Goal: Book appointment/travel/reservation

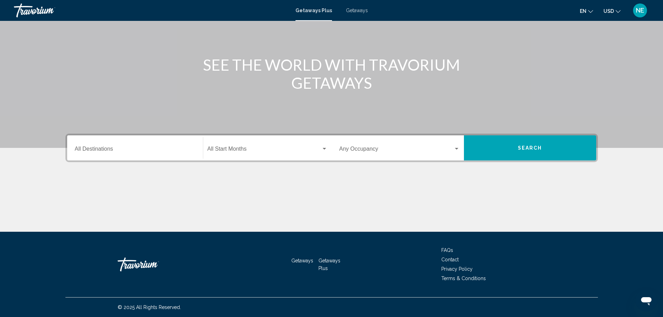
scroll to position [155, 0]
click at [75, 147] on input "Destination All Destinations" at bounding box center [135, 150] width 120 height 6
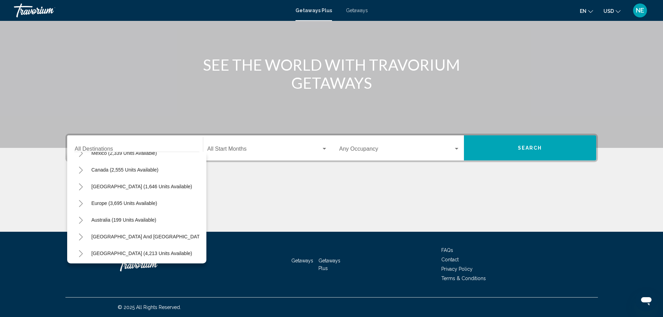
scroll to position [46, 0]
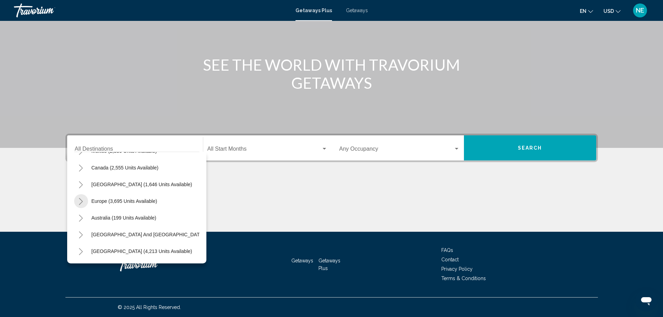
click at [78, 198] on icon "Toggle Europe (3,695 units available)" at bounding box center [80, 201] width 5 height 7
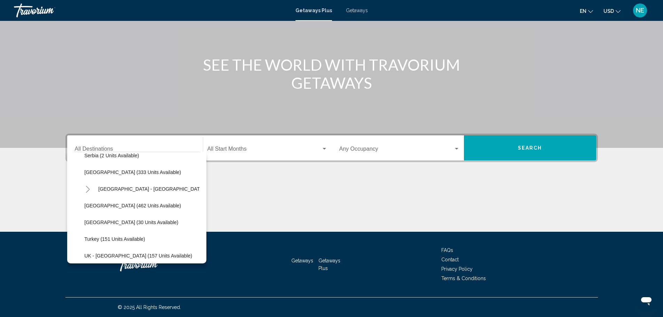
scroll to position [294, 0]
click at [85, 184] on icon "Toggle Spain - Canary Islands (68 units available)" at bounding box center [87, 187] width 5 height 7
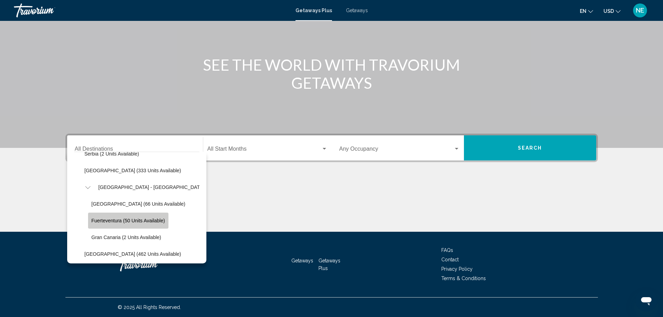
click at [92, 218] on span "Fuerteventura (50 units available)" at bounding box center [128, 221] width 73 height 6
type input "**********"
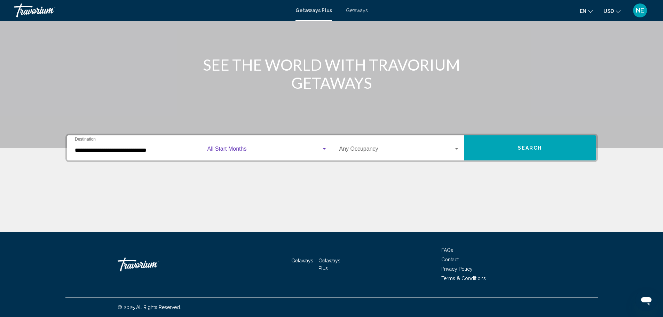
click at [322, 146] on div "Search widget" at bounding box center [324, 149] width 6 height 6
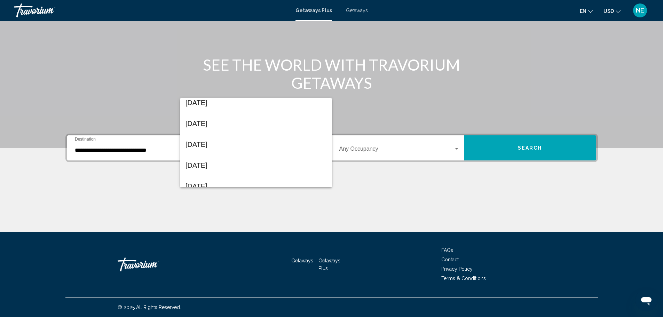
scroll to position [109, 0]
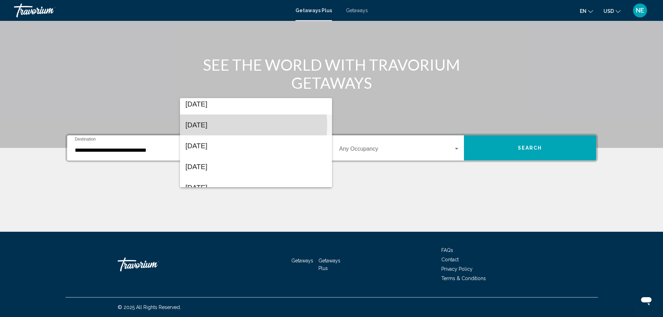
click at [222, 125] on span "[DATE]" at bounding box center [256, 125] width 141 height 21
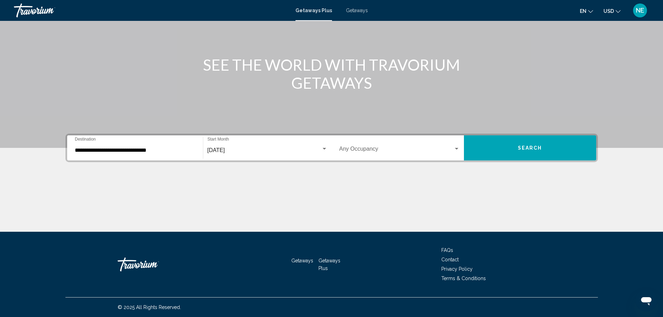
click at [394, 137] on div "Occupancy Any Occupancy" at bounding box center [400, 148] width 120 height 22
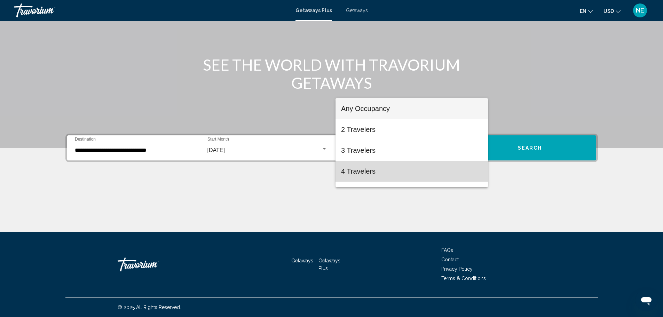
click at [414, 169] on span "4 Travelers" at bounding box center [411, 171] width 141 height 21
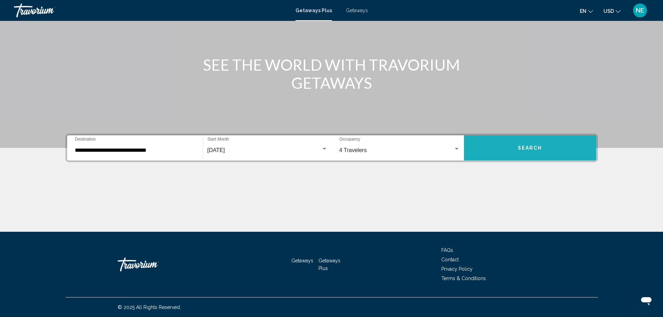
click at [556, 135] on button "Search" at bounding box center [530, 147] width 132 height 25
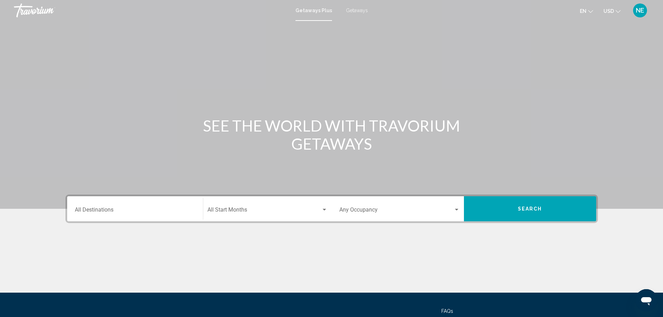
click at [367, 13] on span "Getaways" at bounding box center [357, 11] width 22 height 6
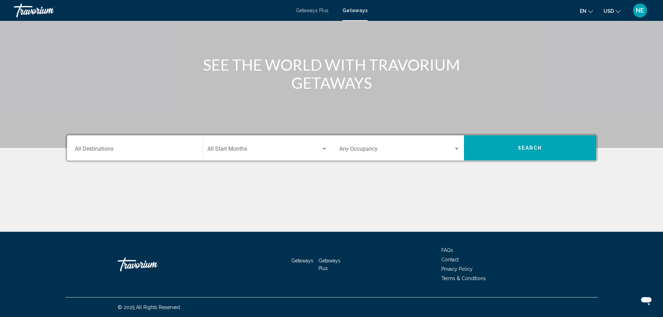
scroll to position [46, 0]
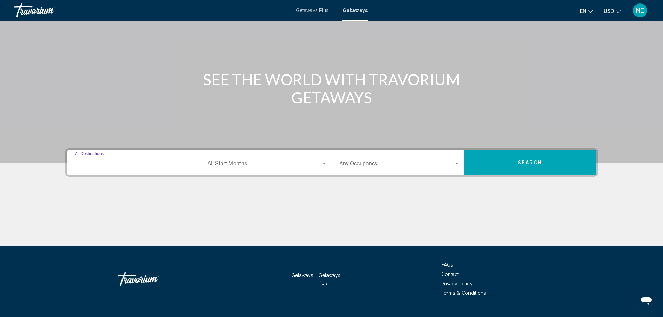
click at [80, 168] on input "Destination All Destinations" at bounding box center [135, 165] width 120 height 6
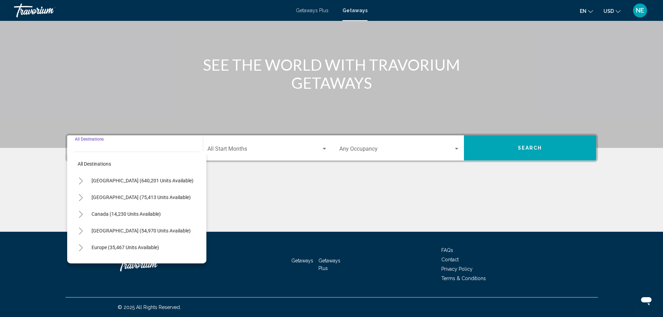
scroll to position [155, 0]
click at [78, 244] on icon "Toggle Europe (35,467 units available)" at bounding box center [80, 247] width 5 height 7
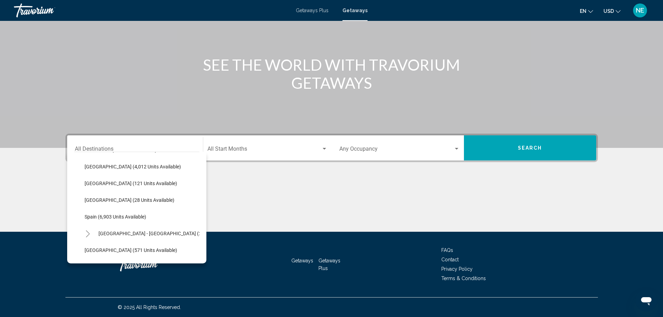
scroll to position [366, 0]
click at [86, 196] on icon "Toggle Spain - Canary Islands (2,522 units available)" at bounding box center [88, 199] width 4 height 7
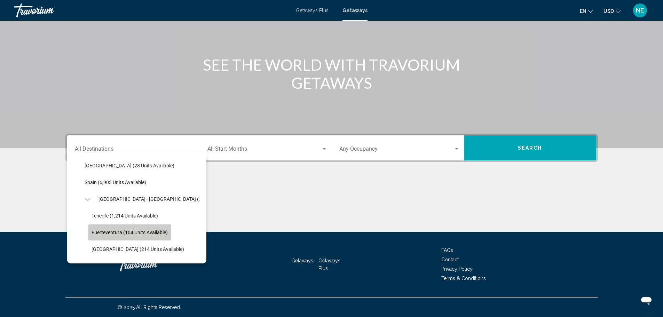
click at [92, 230] on span "Fuerteventura (104 units available)" at bounding box center [130, 233] width 76 height 6
type input "**********"
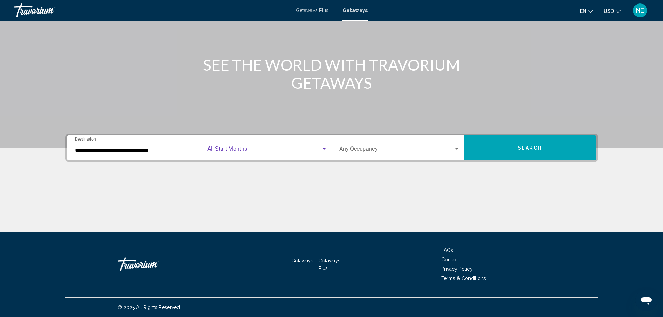
click at [324, 148] on div "Search widget" at bounding box center [324, 149] width 3 height 2
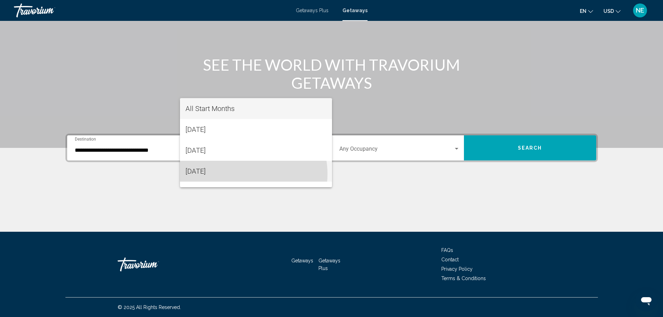
click at [240, 174] on span "[DATE]" at bounding box center [256, 171] width 141 height 21
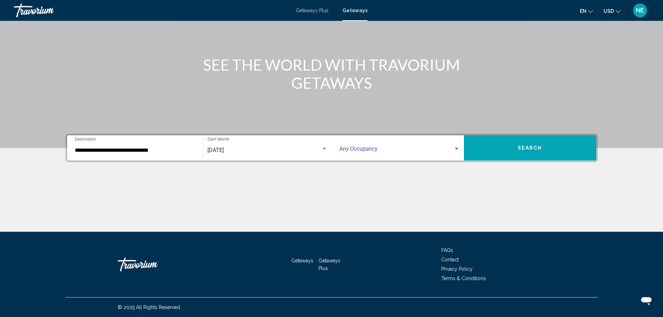
click at [397, 147] on span "Search widget" at bounding box center [397, 150] width 114 height 6
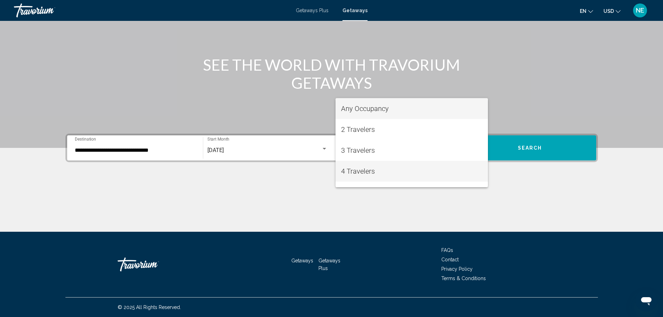
click at [367, 173] on span "4 Travelers" at bounding box center [411, 171] width 141 height 21
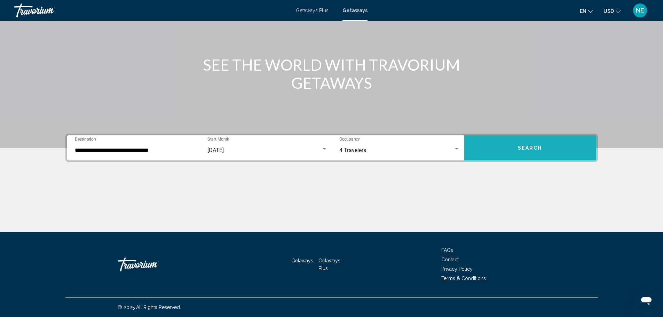
click at [548, 135] on button "Search" at bounding box center [530, 147] width 132 height 25
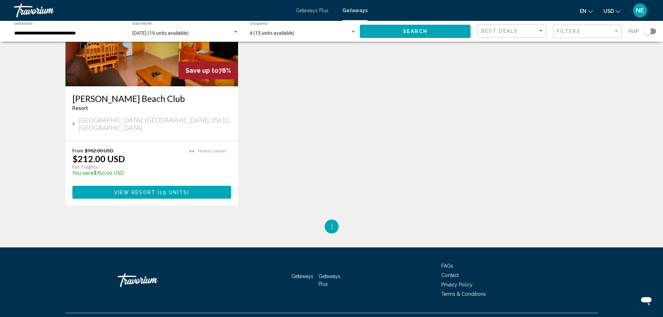
scroll to position [101, 0]
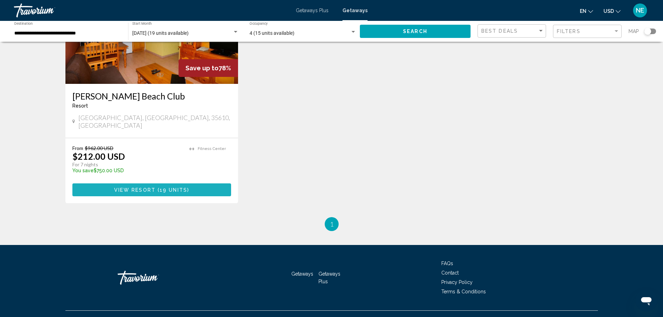
click at [121, 193] on span "View Resort" at bounding box center [134, 190] width 41 height 6
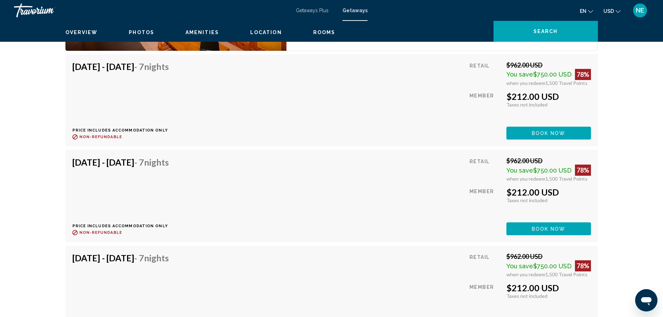
scroll to position [1283, 0]
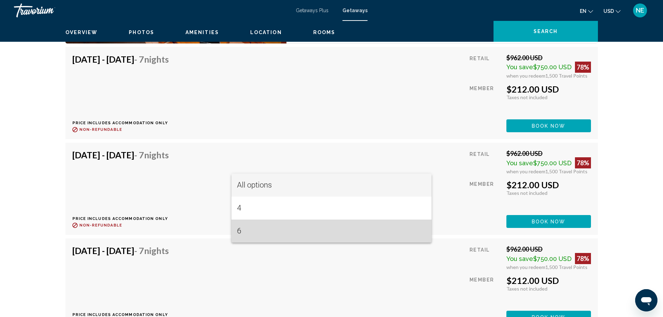
click at [240, 231] on span "6" at bounding box center [331, 231] width 189 height 23
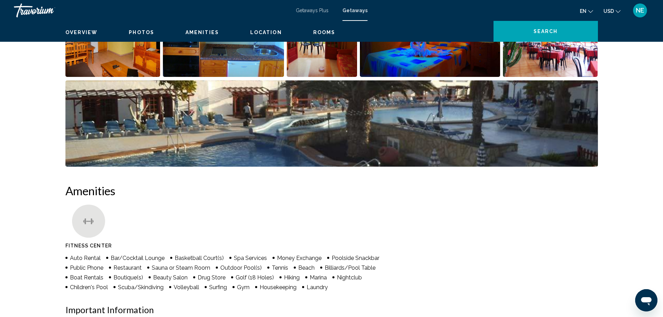
scroll to position [392, 0]
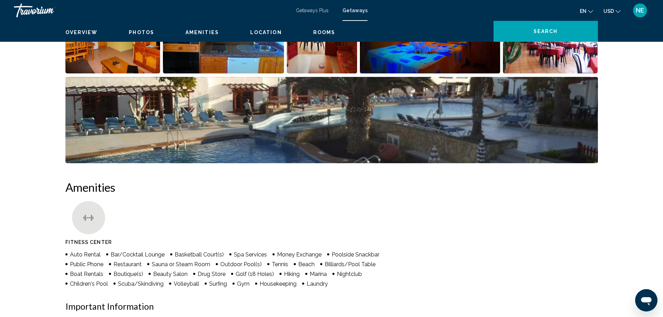
click at [65, 73] on img "Open full-screen image slider" at bounding box center [112, 30] width 95 height 86
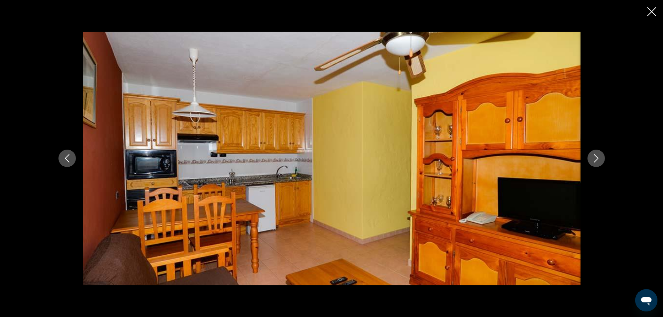
click at [601, 157] on icon "Next image" at bounding box center [596, 158] width 8 height 8
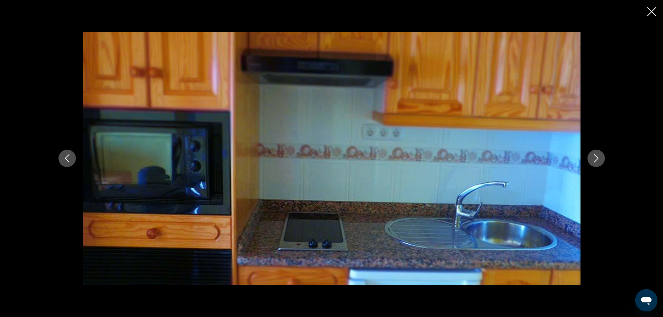
click at [601, 157] on icon "Next image" at bounding box center [596, 158] width 8 height 8
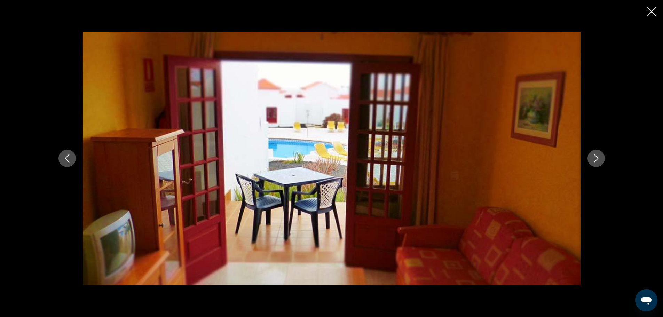
click at [601, 157] on icon "Next image" at bounding box center [596, 158] width 8 height 8
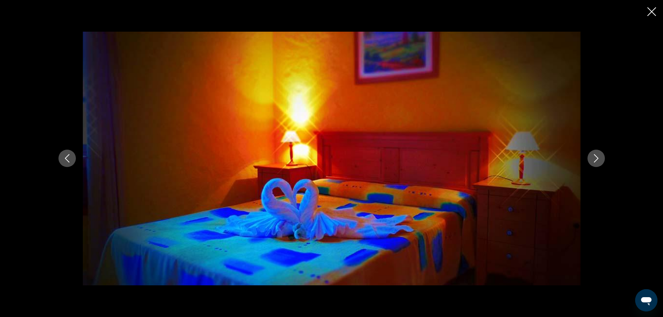
click at [601, 157] on icon "Next image" at bounding box center [596, 158] width 8 height 8
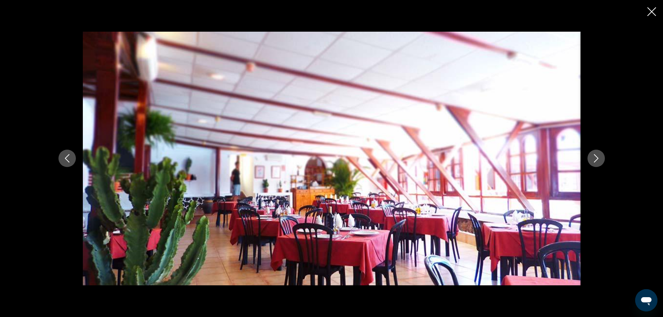
click at [601, 157] on icon "Next image" at bounding box center [596, 158] width 8 height 8
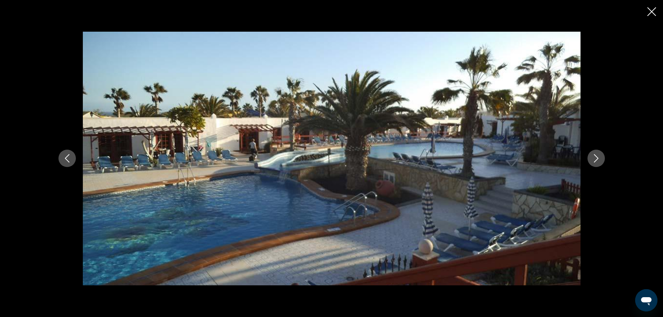
click at [601, 157] on icon "Next image" at bounding box center [596, 158] width 8 height 8
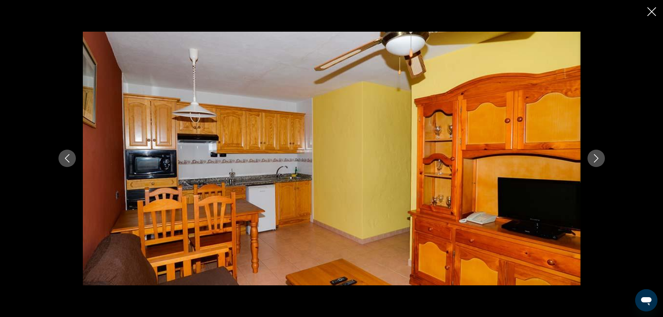
click at [601, 157] on icon "Next image" at bounding box center [596, 158] width 8 height 8
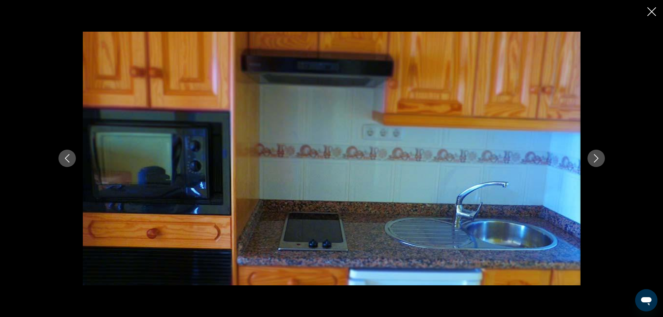
click at [601, 157] on icon "Next image" at bounding box center [596, 158] width 8 height 8
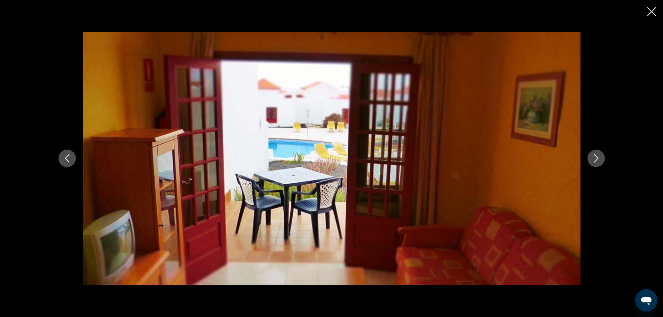
click at [652, 15] on icon "Close slideshow" at bounding box center [652, 11] width 9 height 9
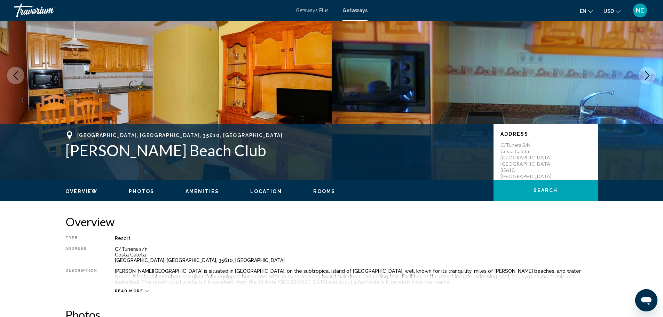
scroll to position [0, 0]
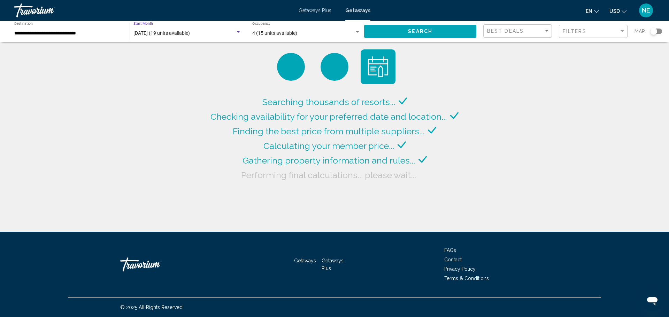
click at [232, 36] on div "[DATE] (19 units available)" at bounding box center [187, 34] width 108 height 6
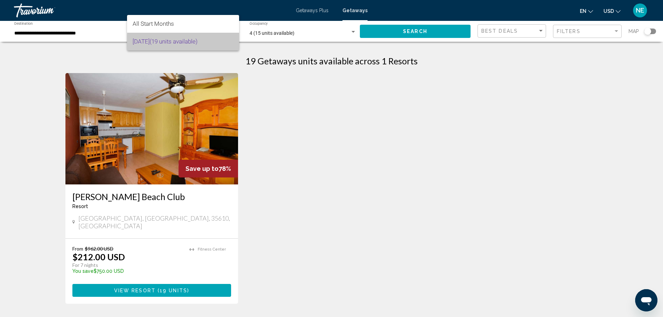
click at [232, 44] on span "[DATE] (19 units available)" at bounding box center [183, 42] width 101 height 18
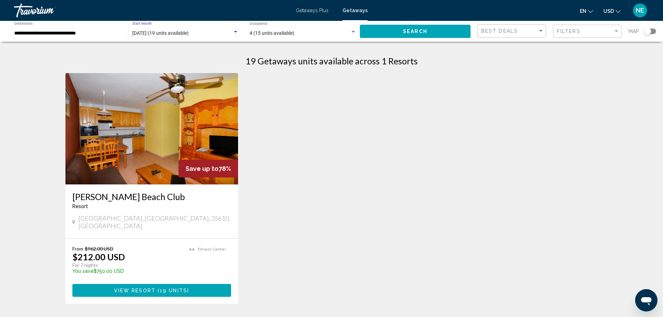
click at [233, 35] on div "Search widget" at bounding box center [236, 32] width 6 height 6
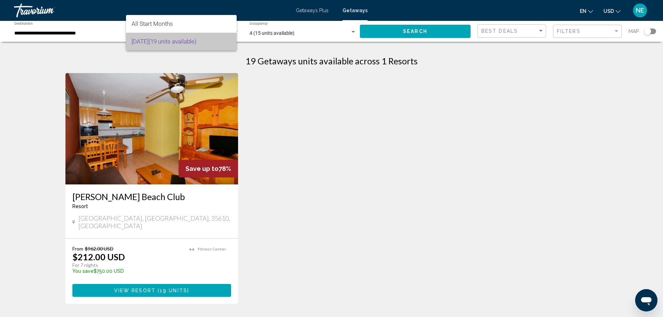
click at [227, 41] on span "[DATE] (19 units available)" at bounding box center [182, 42] width 100 height 18
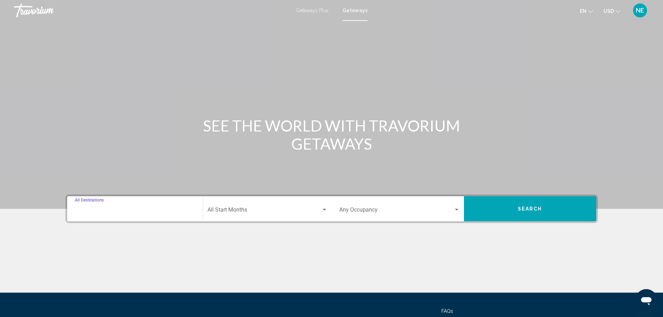
click at [75, 215] on input "Destination All Destinations" at bounding box center [135, 211] width 120 height 6
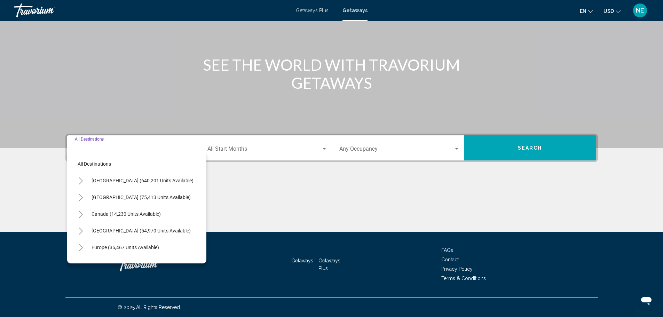
scroll to position [155, 0]
click at [78, 244] on icon "Toggle Europe (35,467 units available)" at bounding box center [80, 247] width 5 height 7
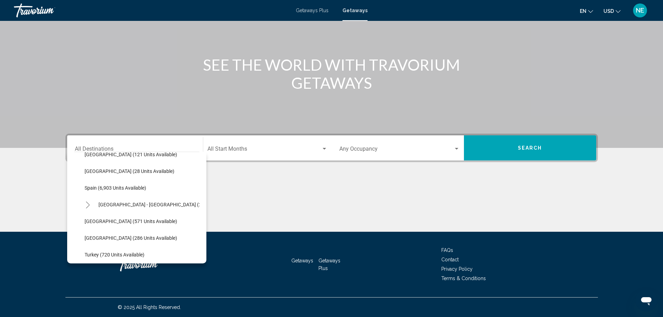
scroll to position [364, 0]
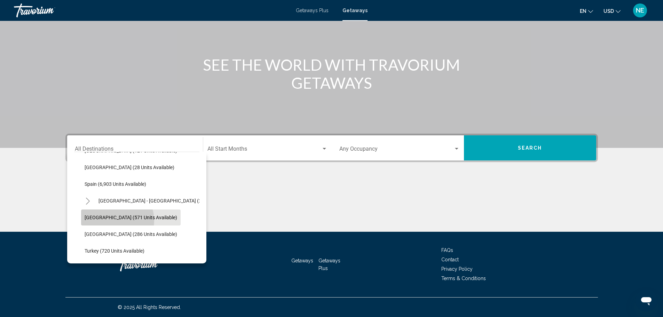
click at [85, 215] on span "[GEOGRAPHIC_DATA] (571 units available)" at bounding box center [131, 218] width 93 height 6
type input "**********"
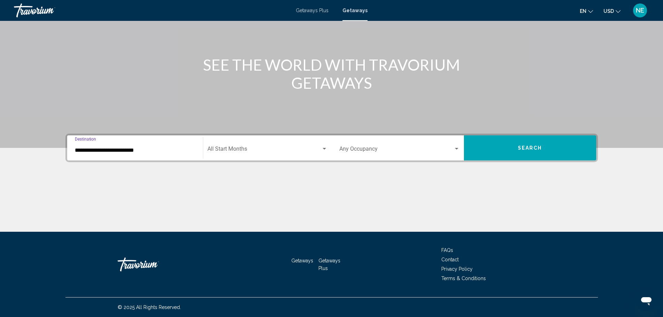
click at [321, 146] on div "Search widget" at bounding box center [324, 149] width 6 height 6
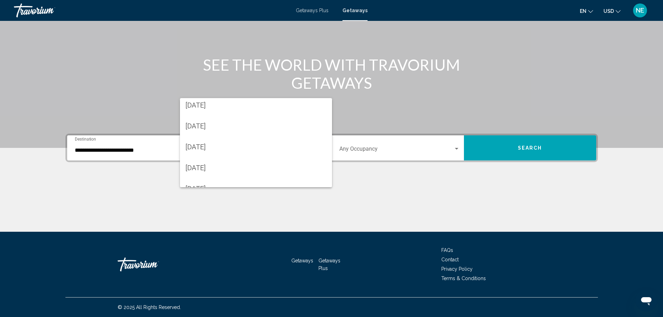
scroll to position [44, 0]
click at [277, 131] on span "[DATE]" at bounding box center [256, 127] width 141 height 21
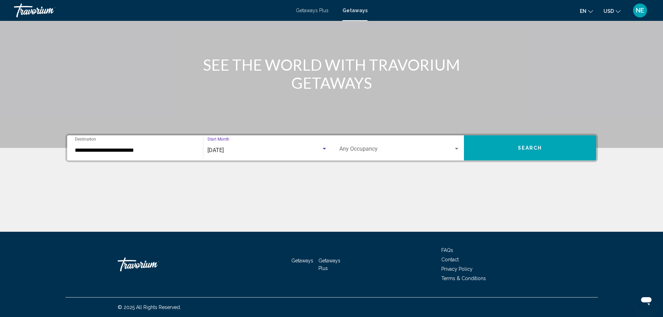
click at [325, 148] on div "Search widget" at bounding box center [324, 149] width 3 height 2
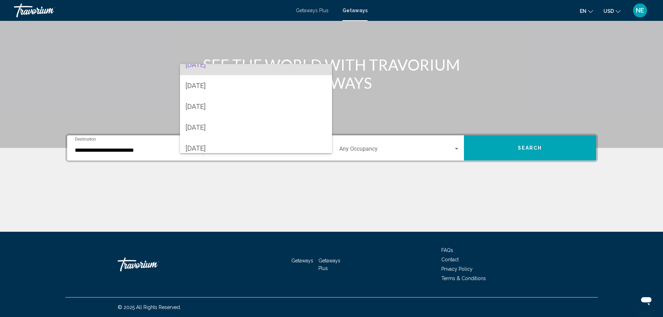
scroll to position [74, 0]
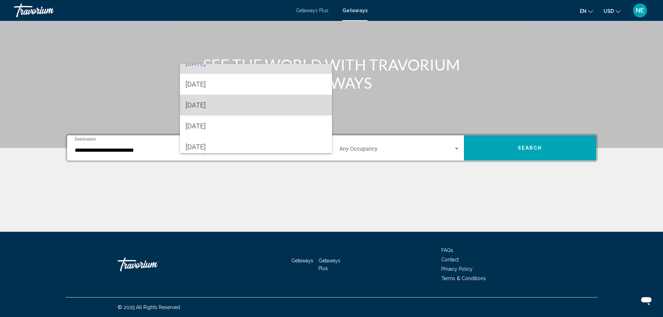
click at [267, 109] on span "[DATE]" at bounding box center [256, 105] width 141 height 21
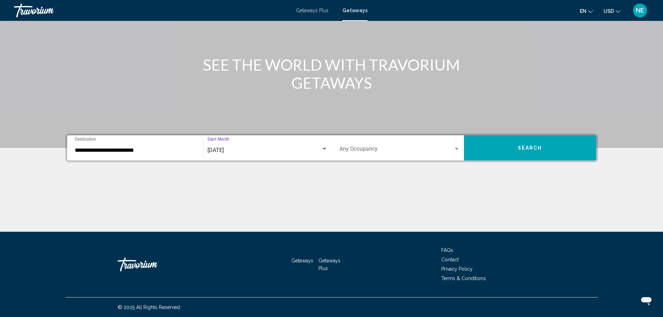
click at [460, 146] on div "Search widget" at bounding box center [457, 149] width 6 height 6
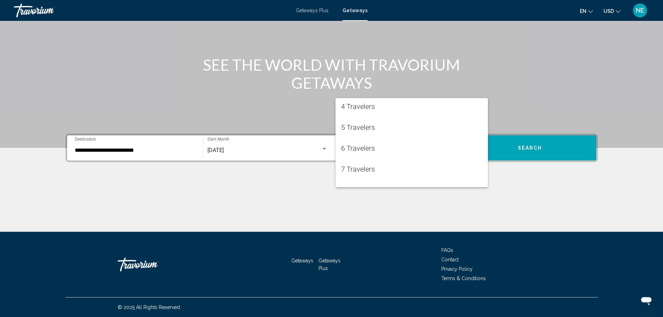
scroll to position [60, 0]
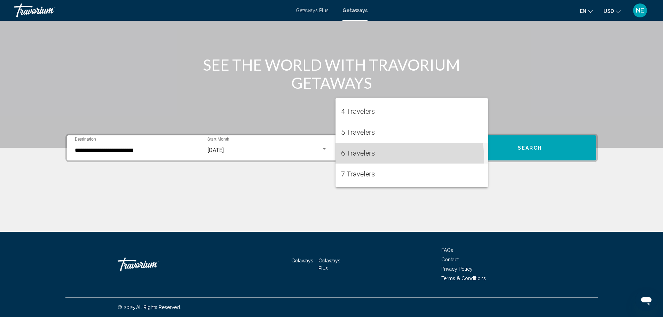
click at [382, 159] on span "6 Travelers" at bounding box center [411, 153] width 141 height 21
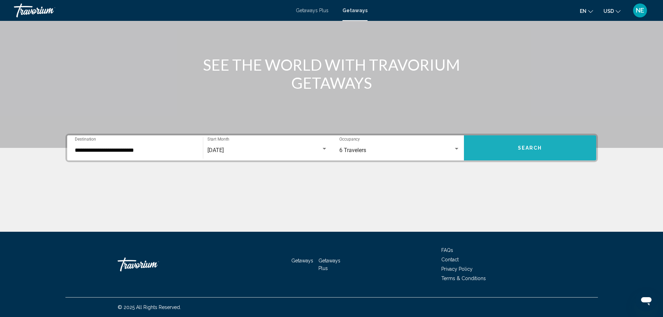
click at [545, 135] on button "Search" at bounding box center [530, 147] width 132 height 25
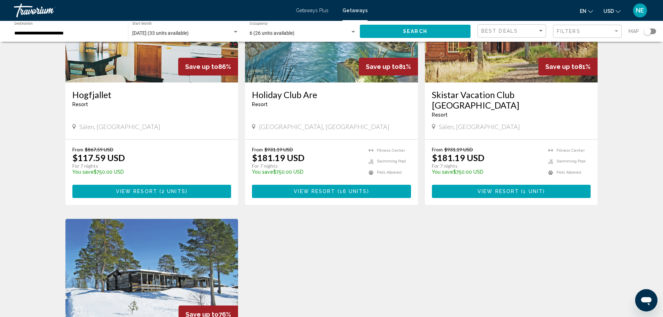
scroll to position [334, 0]
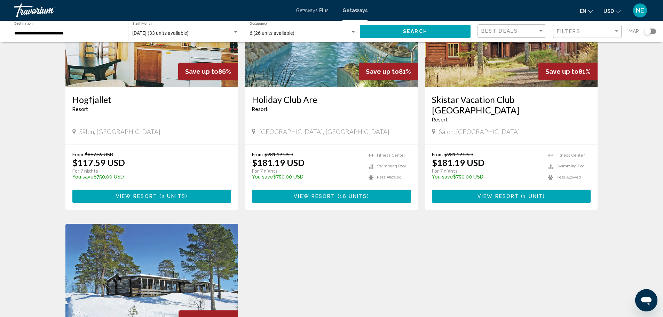
click at [280, 87] on img "Main content" at bounding box center [331, 31] width 173 height 111
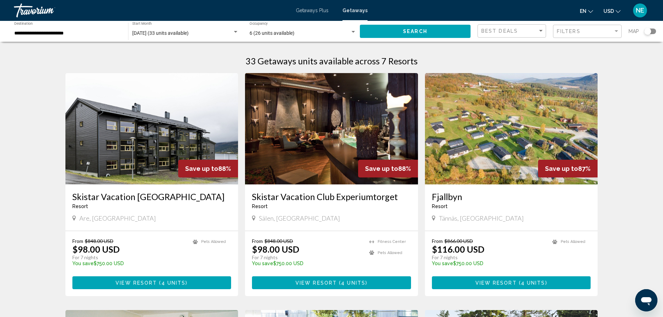
click at [93, 185] on img "Main content" at bounding box center [151, 128] width 173 height 111
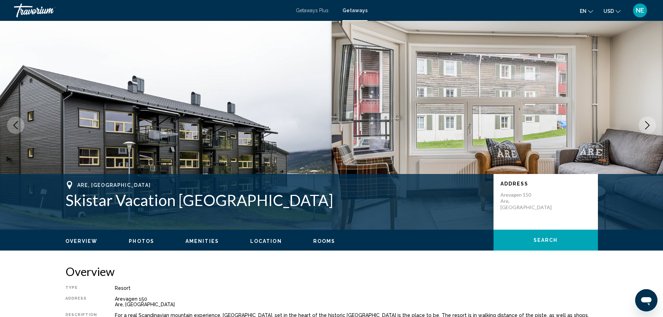
click at [646, 130] on icon "Next image" at bounding box center [648, 125] width 8 height 8
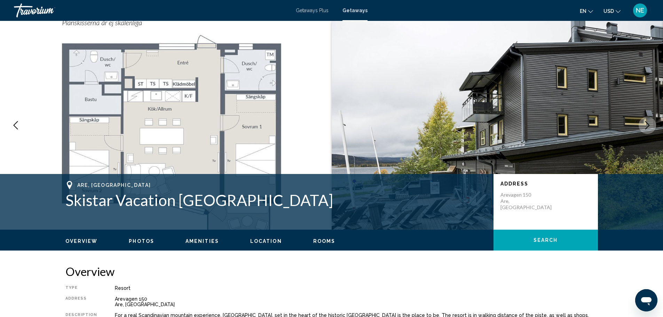
click at [646, 130] on icon "Next image" at bounding box center [648, 125] width 8 height 8
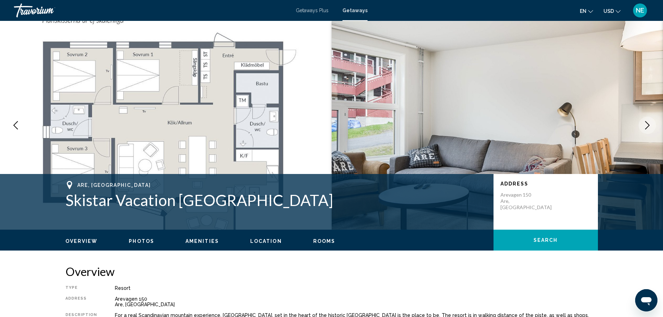
click at [646, 130] on icon "Next image" at bounding box center [648, 125] width 8 height 8
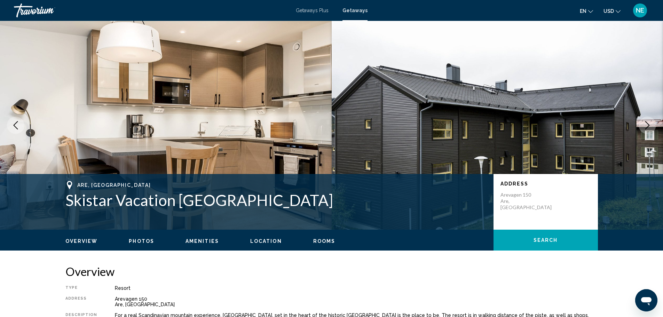
click at [646, 130] on icon "Next image" at bounding box center [648, 125] width 8 height 8
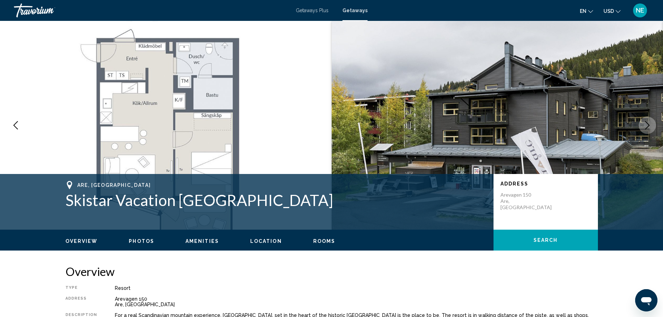
click at [646, 130] on icon "Next image" at bounding box center [648, 125] width 8 height 8
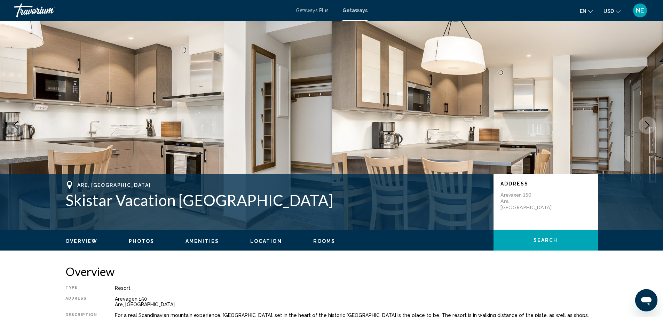
click at [646, 130] on icon "Next image" at bounding box center [648, 125] width 8 height 8
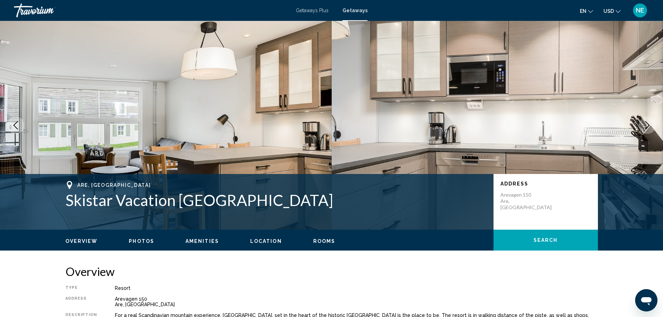
click at [646, 130] on icon "Next image" at bounding box center [648, 125] width 8 height 8
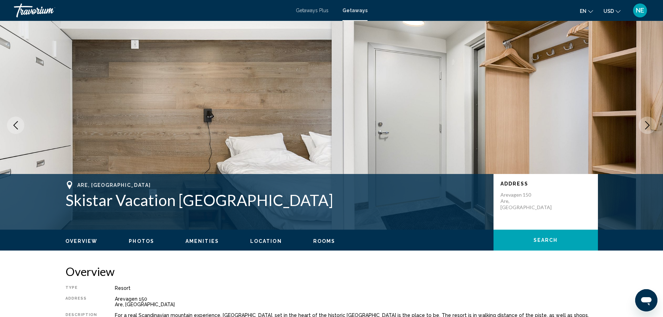
click at [646, 130] on icon "Next image" at bounding box center [648, 125] width 8 height 8
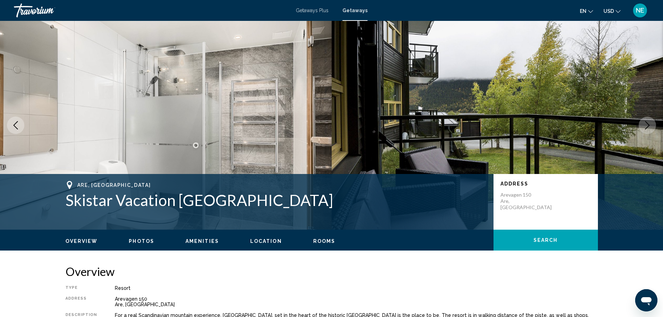
click at [646, 130] on icon "Next image" at bounding box center [648, 125] width 8 height 8
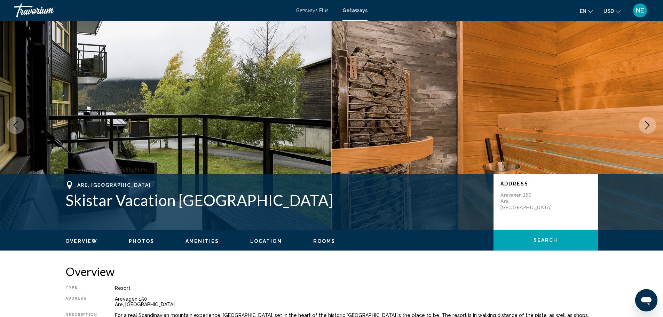
click at [646, 130] on icon "Next image" at bounding box center [648, 125] width 8 height 8
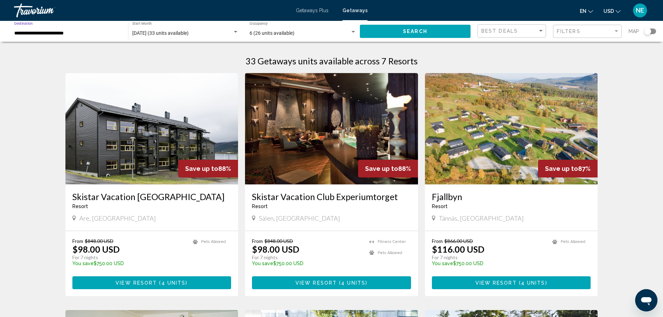
click at [87, 36] on input "**********" at bounding box center [67, 34] width 107 height 6
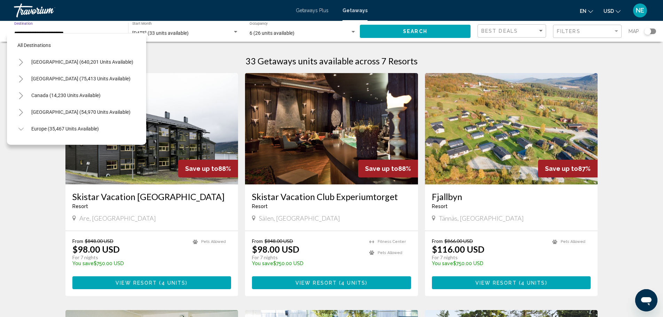
scroll to position [370, 0]
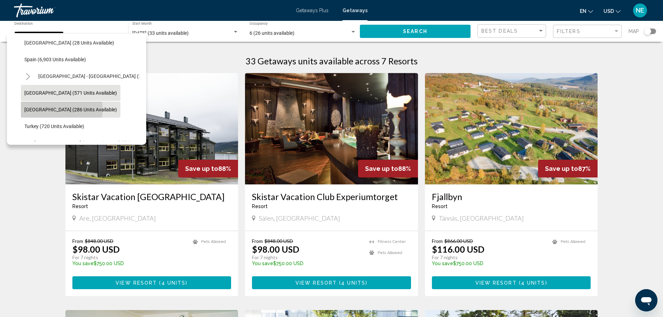
click at [67, 112] on span "[GEOGRAPHIC_DATA] (286 units available)" at bounding box center [70, 110] width 93 height 6
type input "**********"
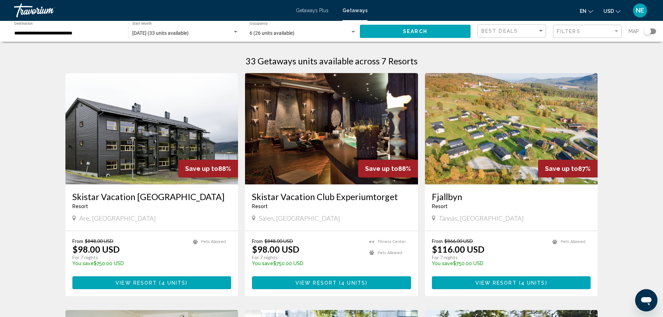
click at [232, 41] on div "[DATE] (33 units available) Start Month All Start Months" at bounding box center [186, 31] width 114 height 19
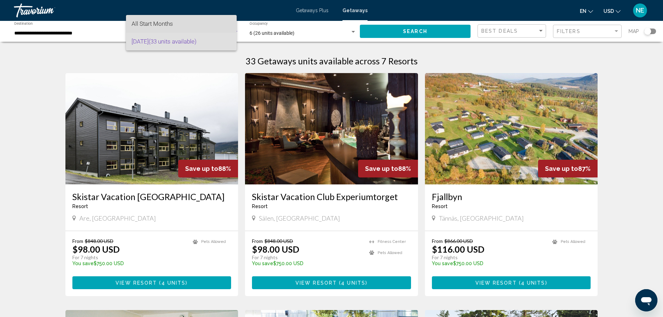
click at [197, 21] on span "All Start Months" at bounding box center [182, 24] width 100 height 18
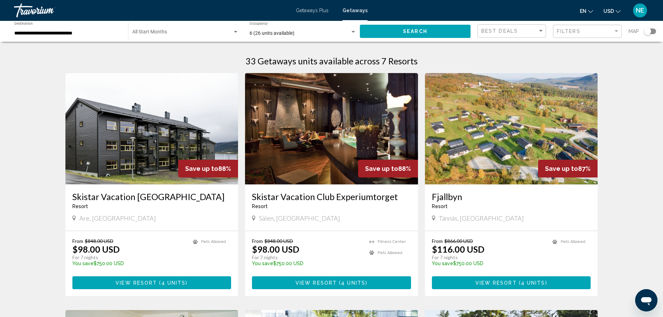
click at [233, 40] on div "Start Month All Start Months" at bounding box center [186, 31] width 114 height 19
click at [173, 45] on span "All Start Months" at bounding box center [152, 41] width 41 height 7
click at [352, 33] on div "Search widget" at bounding box center [353, 32] width 3 height 2
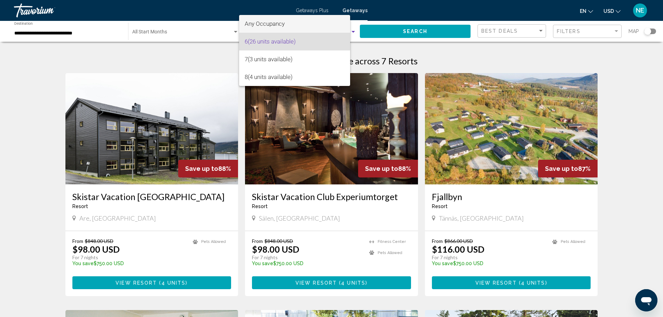
click at [349, 22] on mat-option "Any Occupancy" at bounding box center [294, 24] width 111 height 18
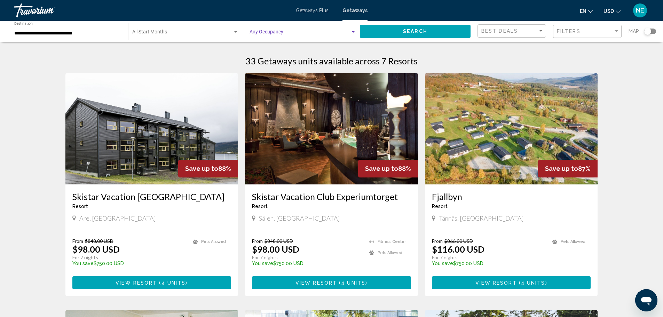
click at [288, 36] on span "Search widget" at bounding box center [300, 34] width 101 height 6
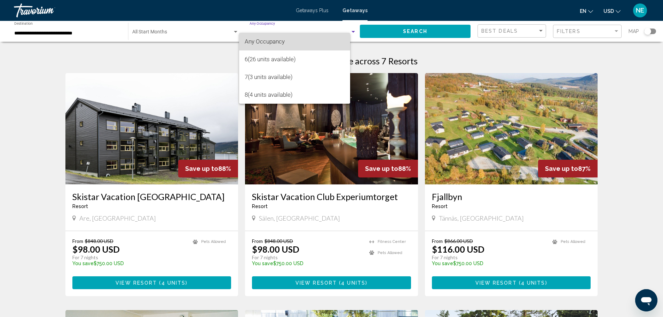
click at [309, 41] on span "Any Occupancy" at bounding box center [295, 42] width 100 height 18
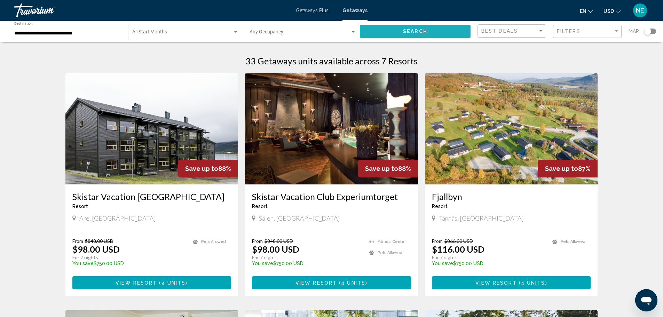
click at [406, 34] on span "Search" at bounding box center [415, 32] width 24 height 6
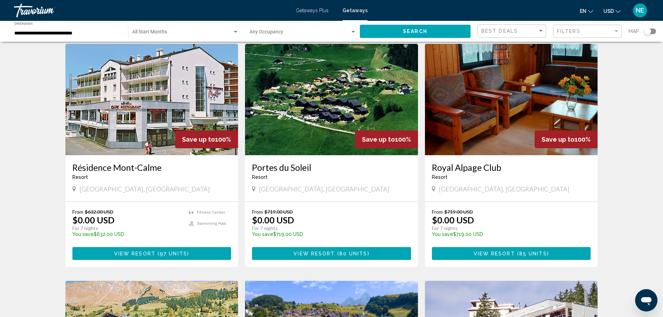
scroll to position [51, 0]
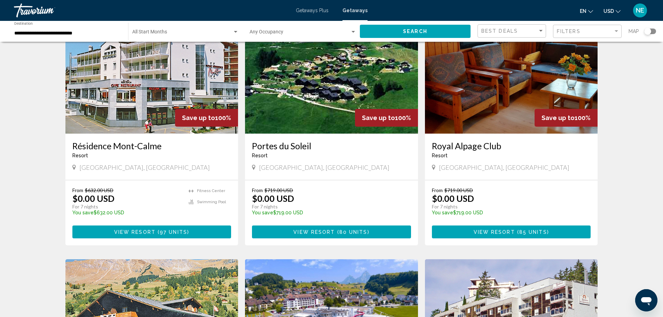
click at [143, 134] on img "Main content" at bounding box center [151, 77] width 173 height 111
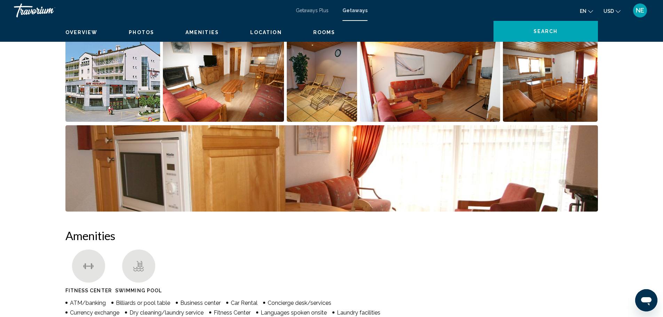
scroll to position [365, 0]
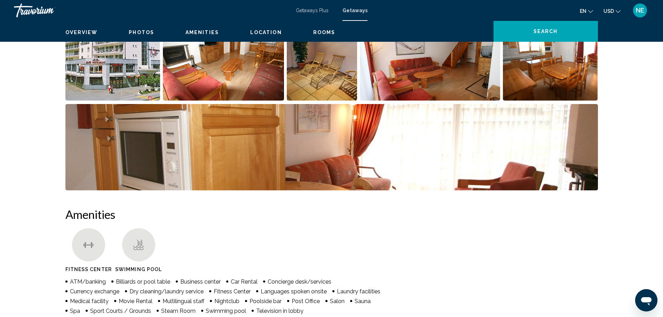
click at [232, 101] on img "Open full-screen image slider" at bounding box center [223, 57] width 121 height 86
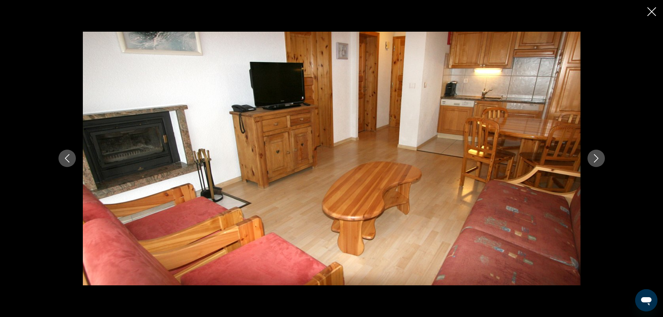
click at [601, 159] on icon "Next image" at bounding box center [596, 158] width 8 height 8
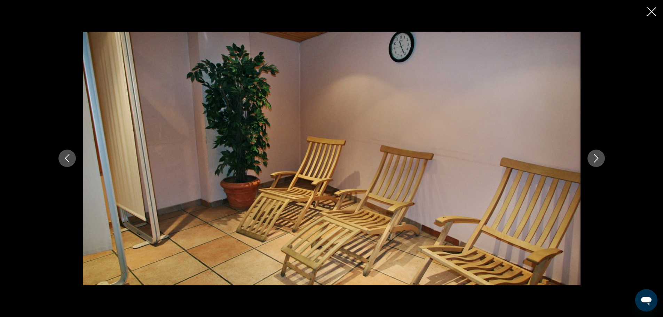
click at [601, 159] on icon "Next image" at bounding box center [596, 158] width 8 height 8
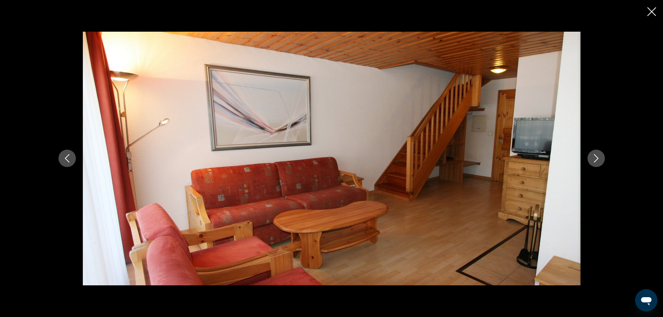
click at [601, 159] on icon "Next image" at bounding box center [596, 158] width 8 height 8
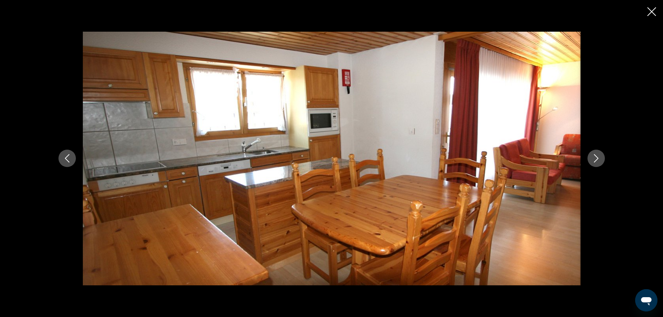
click at [601, 159] on icon "Next image" at bounding box center [596, 158] width 8 height 8
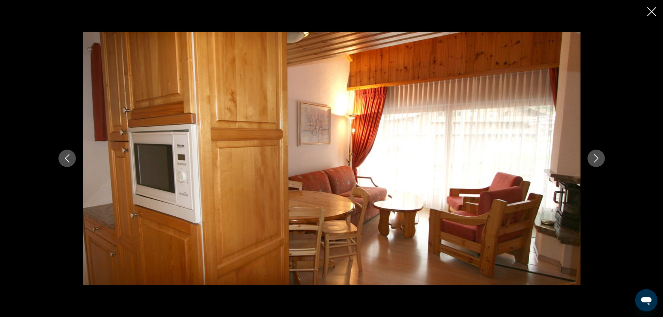
click at [601, 159] on icon "Next image" at bounding box center [596, 158] width 8 height 8
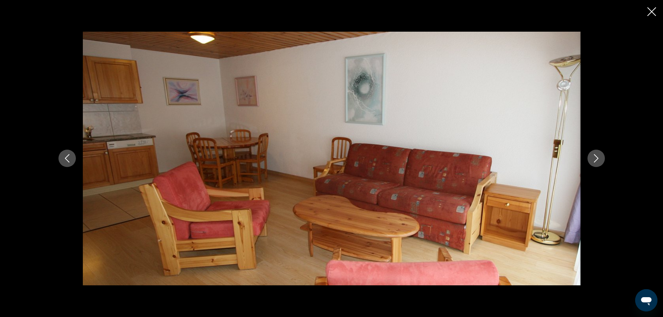
click at [601, 159] on icon "Next image" at bounding box center [596, 158] width 8 height 8
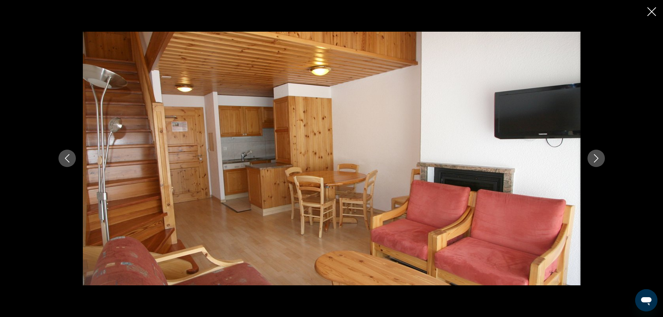
click at [601, 159] on icon "Next image" at bounding box center [596, 158] width 8 height 8
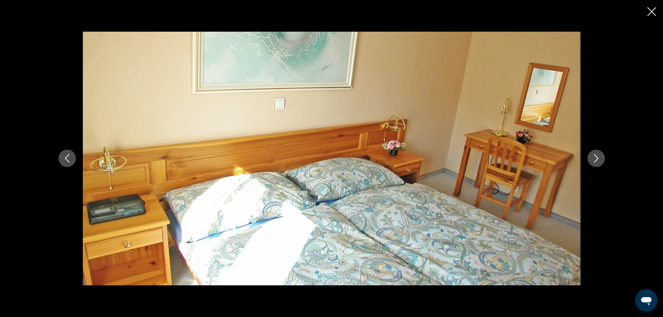
click at [601, 159] on icon "Next image" at bounding box center [596, 158] width 8 height 8
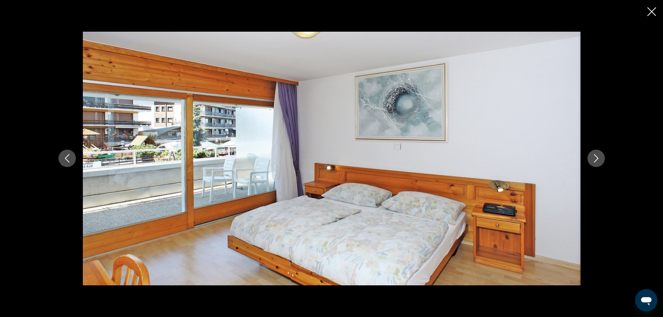
click at [601, 159] on icon "Next image" at bounding box center [596, 158] width 8 height 8
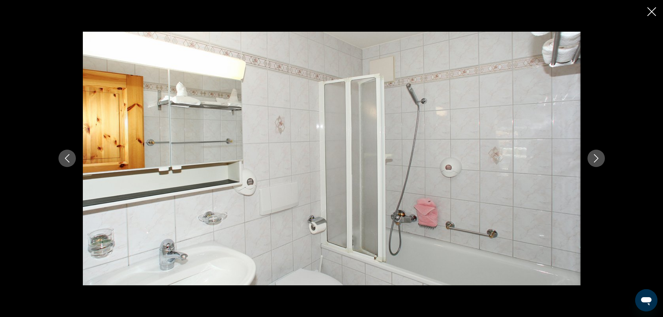
click at [601, 159] on icon "Next image" at bounding box center [596, 158] width 8 height 8
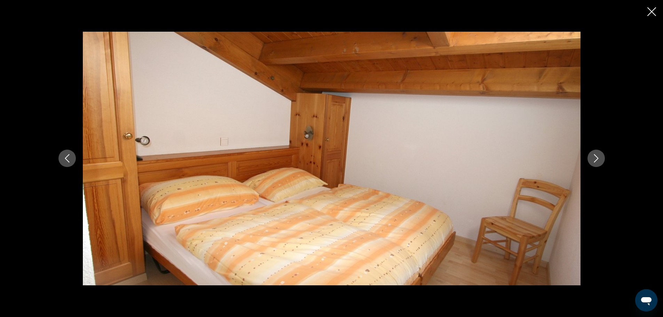
click at [601, 159] on icon "Next image" at bounding box center [596, 158] width 8 height 8
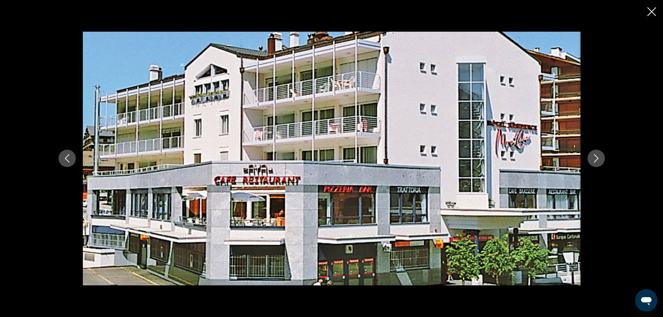
scroll to position [0, 0]
click at [652, 18] on button "Close slideshow" at bounding box center [652, 12] width 9 height 11
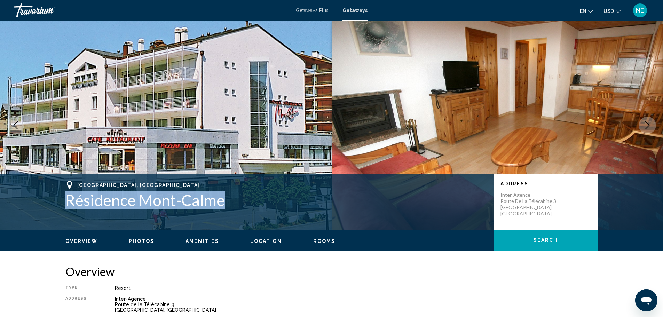
drag, startPoint x: 221, startPoint y: 251, endPoint x: 17, endPoint y: 251, distance: 204.1
click at [65, 209] on h1 "Résidence Mont-Calme" at bounding box center [275, 200] width 421 height 18
copy h1 "Résidence Mont-Calme"
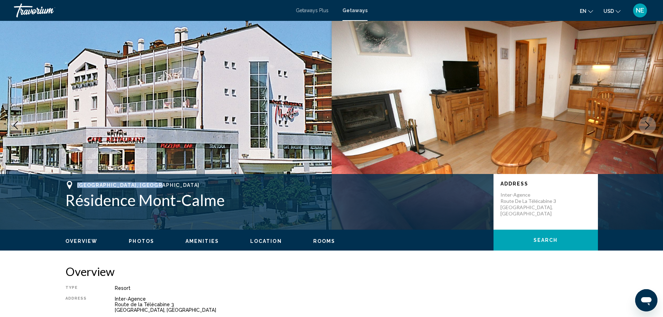
drag, startPoint x: 154, startPoint y: 232, endPoint x: 49, endPoint y: 224, distance: 105.1
click at [49, 224] on div "[GEOGRAPHIC_DATA], [GEOGRAPHIC_DATA] Résidence Mont-Calme Address Inter-Agence …" at bounding box center [331, 202] width 663 height 56
copy span "[GEOGRAPHIC_DATA], [GEOGRAPHIC_DATA]"
